Goal: Communication & Community: Answer question/provide support

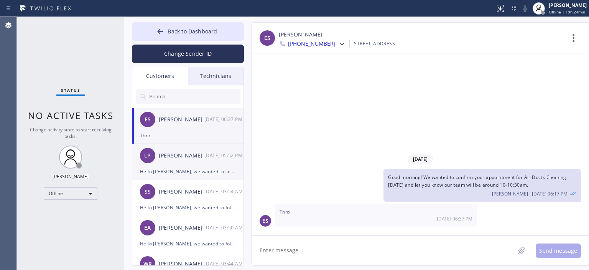
click at [191, 161] on div "LP [PERSON_NAME] [DATE] 05:52 PM" at bounding box center [188, 155] width 112 height 23
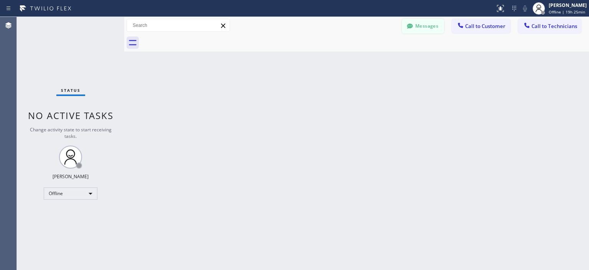
click at [417, 27] on button "Messages" at bounding box center [423, 26] width 42 height 15
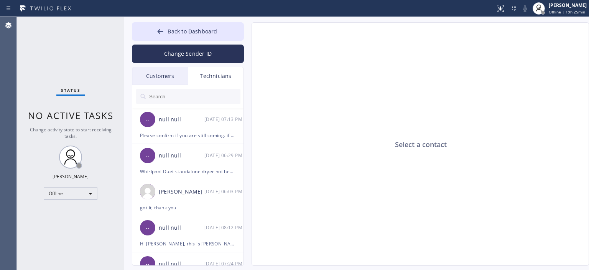
click at [157, 79] on div "Customers" at bounding box center [160, 76] width 56 height 18
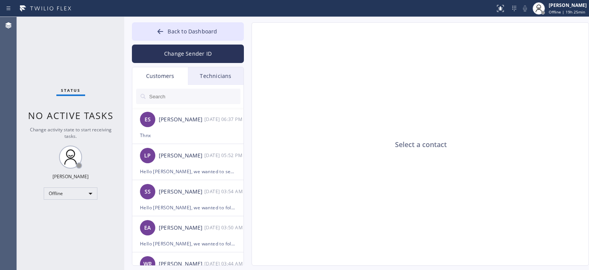
click at [179, 95] on input "text" at bounding box center [194, 96] width 92 height 15
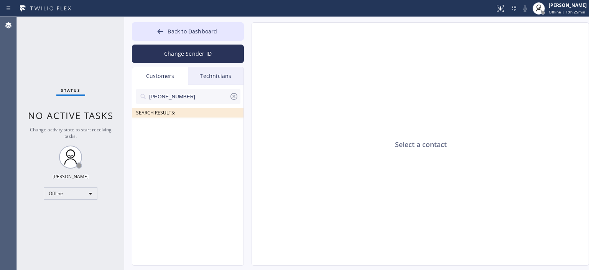
click at [196, 96] on input "(310) 592-0652" at bounding box center [188, 96] width 81 height 15
click at [196, 96] on input "(310) 592-065_" at bounding box center [188, 96] width 81 height 15
type input "(310) 592-065"
click at [189, 130] on div at bounding box center [188, 143] width 112 height 53
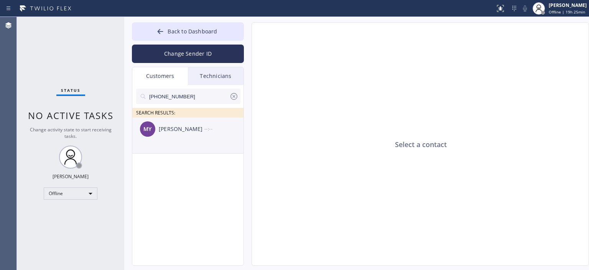
click at [203, 135] on div "MY Mike Yosh --:--" at bounding box center [188, 128] width 112 height 23
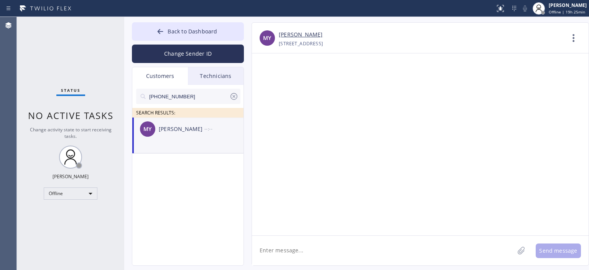
click at [293, 244] on textarea at bounding box center [383, 251] width 262 height 30
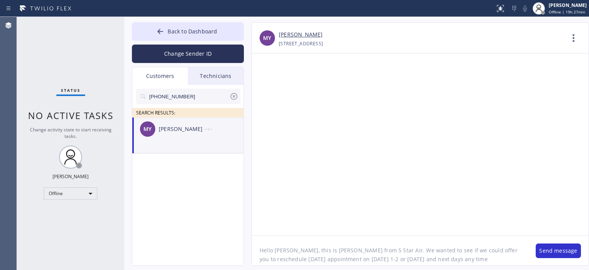
click at [486, 260] on textarea "Hello Mike, this is Tom from 5 Star Air. We wanted to see if we could offer you…" at bounding box center [390, 251] width 276 height 30
click at [463, 259] on textarea "Hello Mike, this is Tom from 5 Star Air. We wanted to see if we could offer you…" at bounding box center [390, 251] width 276 height 30
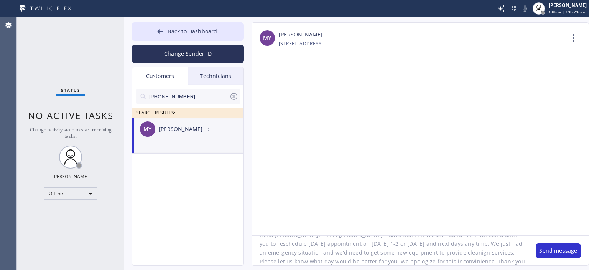
type textarea "Hello Mike, this is Tom from 5 Star Air. We wanted to see if we could offer you…"
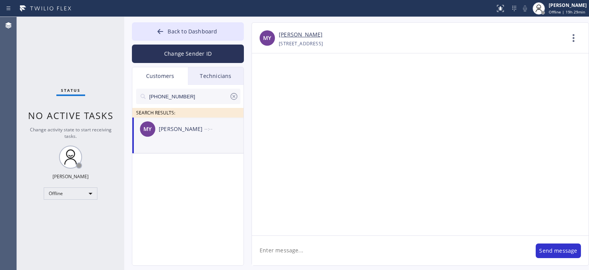
scroll to position [0, 0]
paste textarea "Hello Mike, this is Tom from 5 Star Air. We wanted to see if we could offer you…"
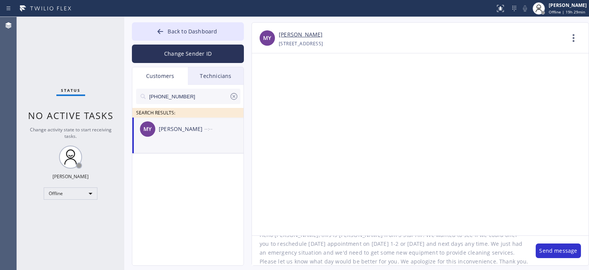
scroll to position [16, 0]
type textarea "Hello Mike, this is Tom from 5 Star Air. We wanted to see if we could offer you…"
click at [196, 56] on button "Change Sender ID" at bounding box center [188, 53] width 112 height 18
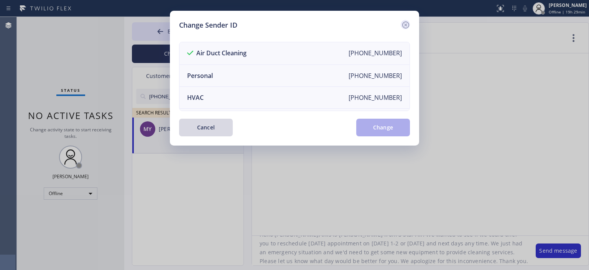
click at [403, 25] on icon at bounding box center [405, 24] width 9 height 9
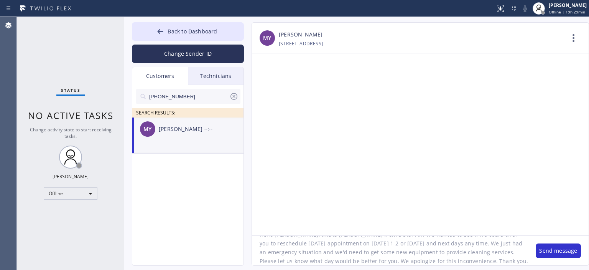
scroll to position [0, 0]
click at [551, 250] on button "Send message" at bounding box center [558, 250] width 45 height 15
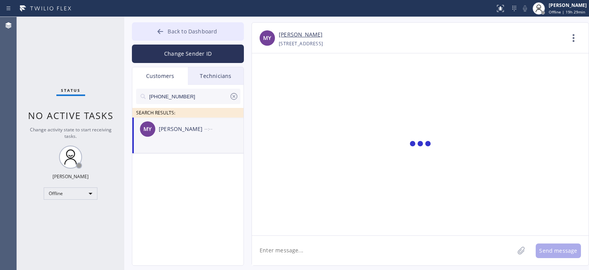
click at [158, 33] on icon at bounding box center [160, 32] width 8 height 8
